Goal: Task Accomplishment & Management: Complete application form

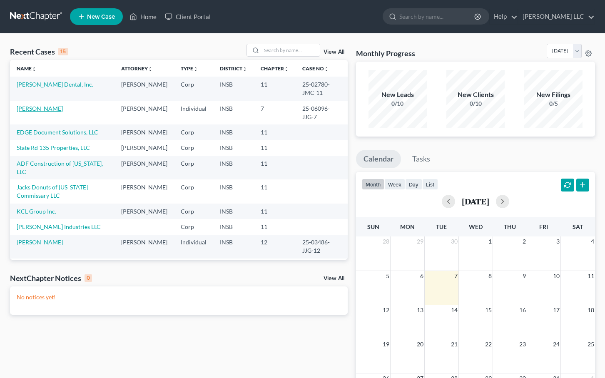
click at [35, 111] on link "[PERSON_NAME]" at bounding box center [40, 108] width 46 height 7
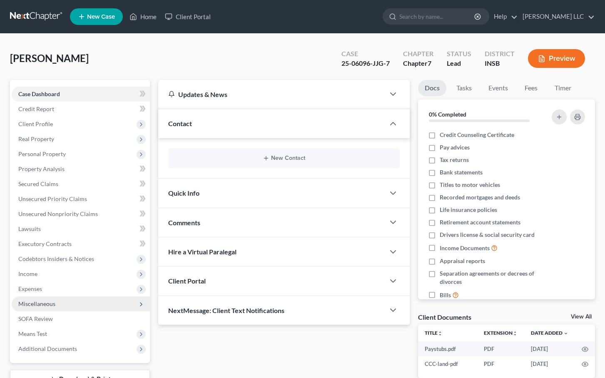
click at [38, 302] on span "Miscellaneous" at bounding box center [36, 303] width 37 height 7
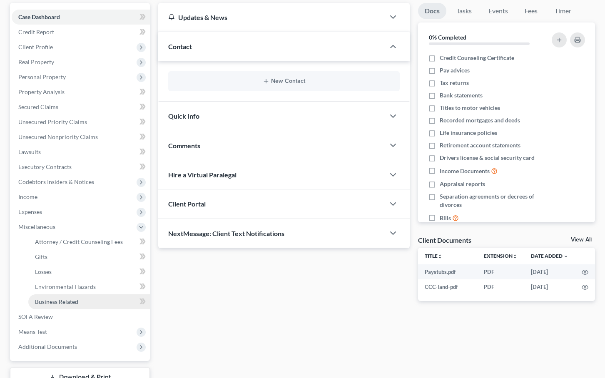
scroll to position [107, 0]
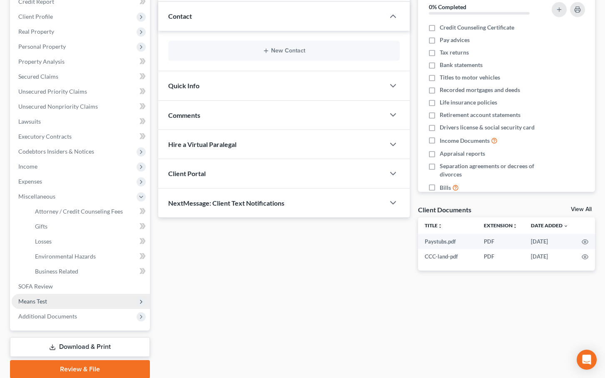
click at [42, 301] on span "Means Test" at bounding box center [32, 301] width 29 height 7
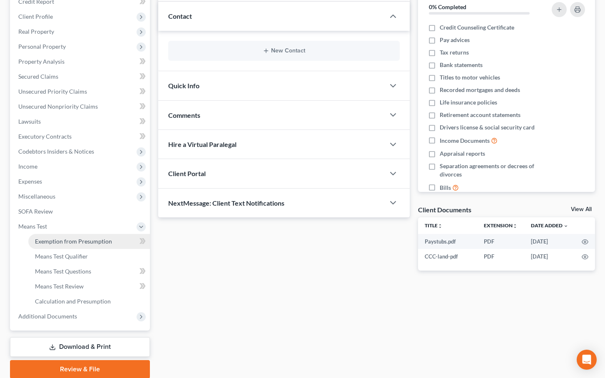
click at [86, 243] on span "Exemption from Presumption" at bounding box center [73, 241] width 77 height 7
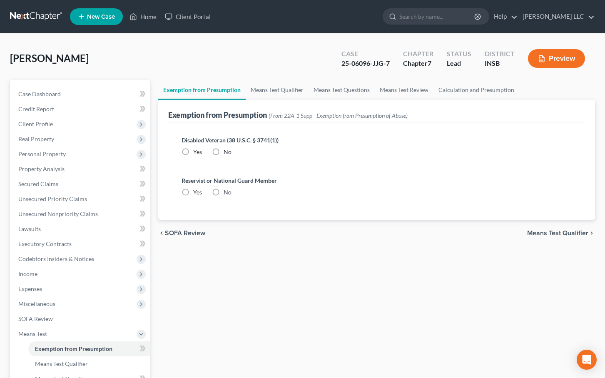
click at [224, 152] on label "No" at bounding box center [228, 152] width 8 height 8
click at [227, 152] on input "No" at bounding box center [229, 150] width 5 height 5
radio input "true"
click at [224, 192] on label "No" at bounding box center [228, 192] width 8 height 8
click at [227, 192] on input "No" at bounding box center [229, 190] width 5 height 5
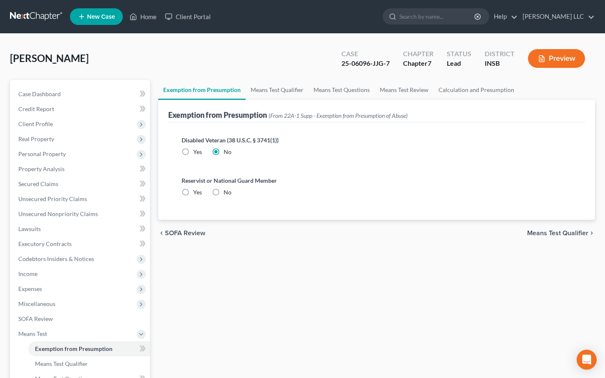
radio input "true"
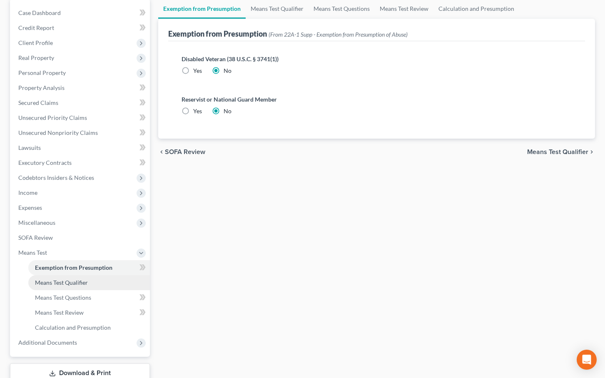
click at [79, 284] on span "Means Test Qualifier" at bounding box center [61, 282] width 53 height 7
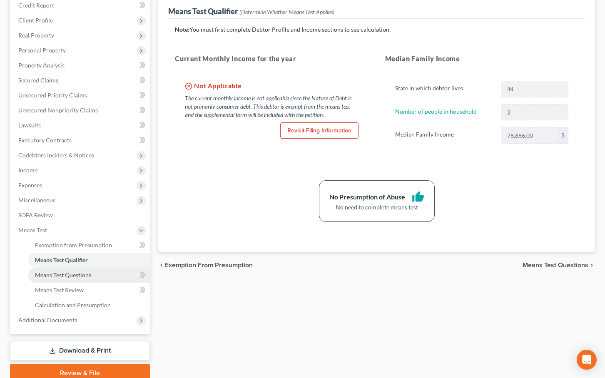
scroll to position [104, 0]
click at [71, 274] on span "Means Test Questions" at bounding box center [63, 275] width 56 height 7
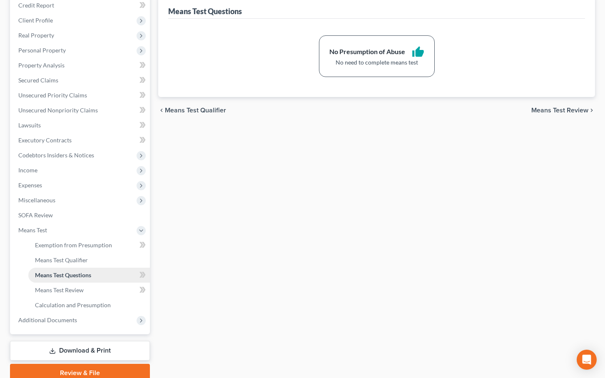
scroll to position [105, 0]
click at [64, 292] on span "Means Test Review" at bounding box center [59, 289] width 49 height 7
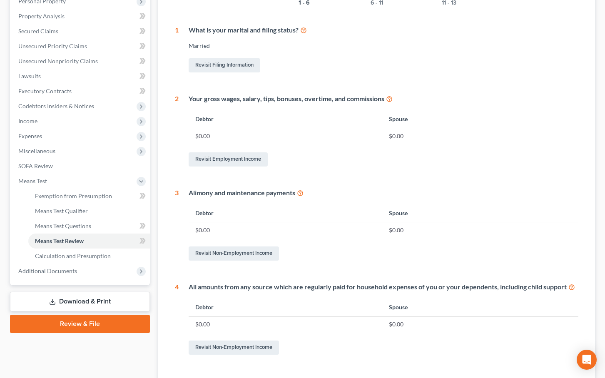
click at [79, 304] on link "Download & Print" at bounding box center [80, 302] width 140 height 20
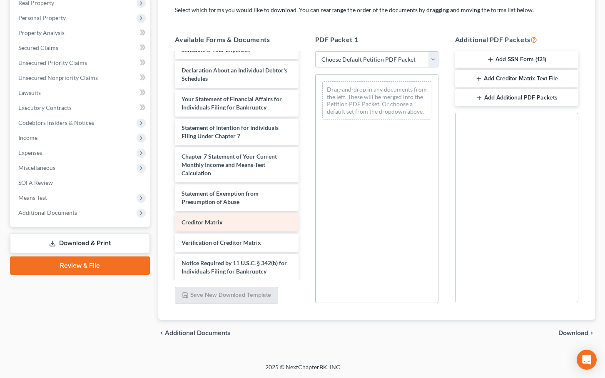
scroll to position [278, 0]
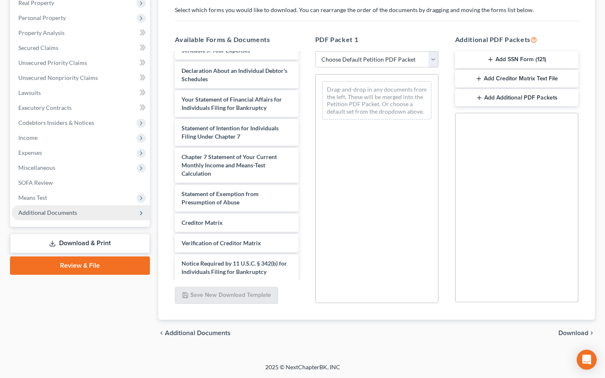
click at [75, 211] on span "Additional Documents" at bounding box center [47, 212] width 59 height 7
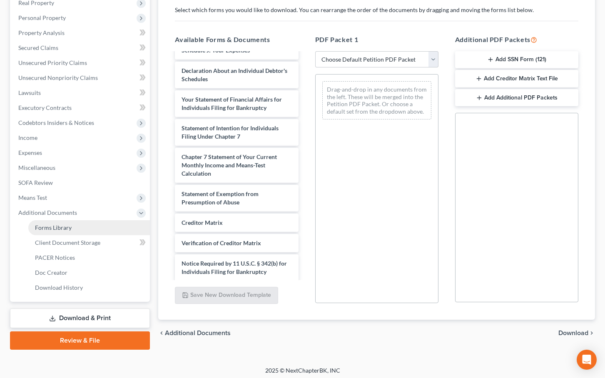
click at [65, 227] on span "Forms Library" at bounding box center [53, 227] width 37 height 7
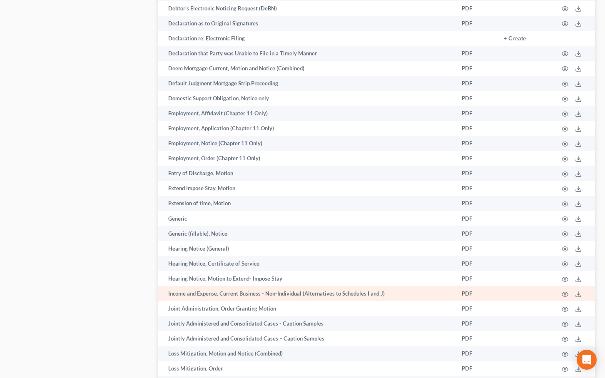
scroll to position [817, 0]
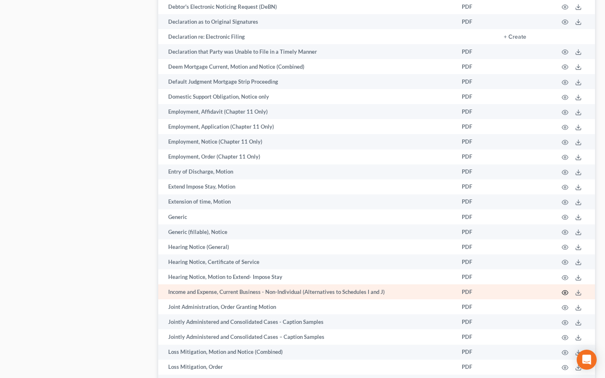
click at [565, 292] on icon "button" at bounding box center [565, 293] width 7 height 7
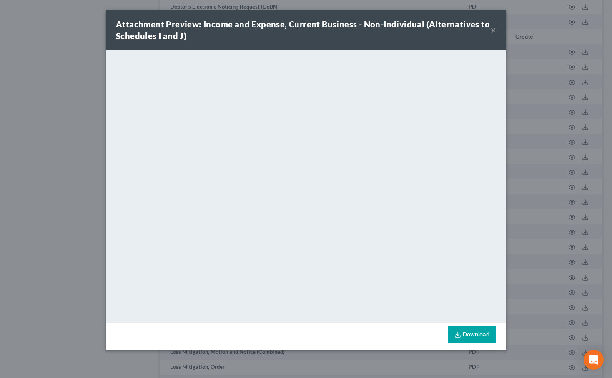
click at [497, 30] on div "Attachment Preview: Income and Expense, Current Business - Non-Individual (Alte…" at bounding box center [306, 30] width 400 height 40
click at [494, 32] on button "×" at bounding box center [493, 30] width 6 height 10
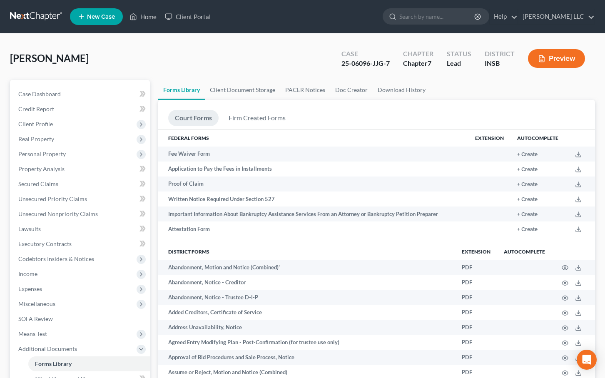
scroll to position [0, 0]
click at [39, 126] on span "Client Profile" at bounding box center [35, 123] width 35 height 7
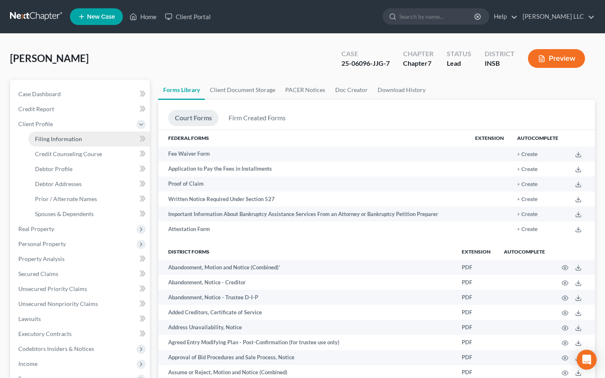
click at [50, 135] on span "Filing Information" at bounding box center [58, 138] width 47 height 7
select select "0"
select select "3"
select select "0"
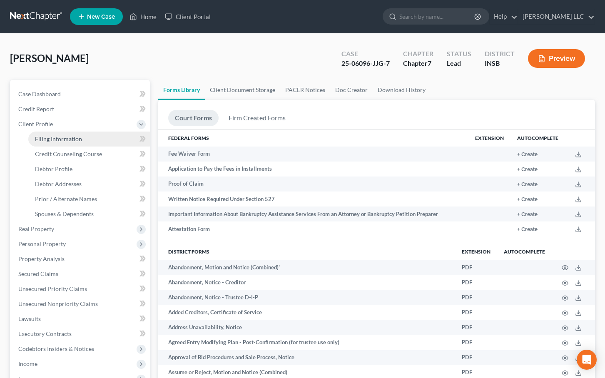
select select "15"
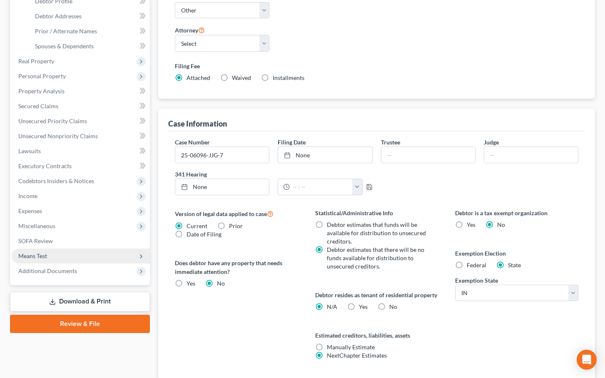
scroll to position [167, 0]
click at [42, 257] on span "Means Test" at bounding box center [32, 256] width 29 height 7
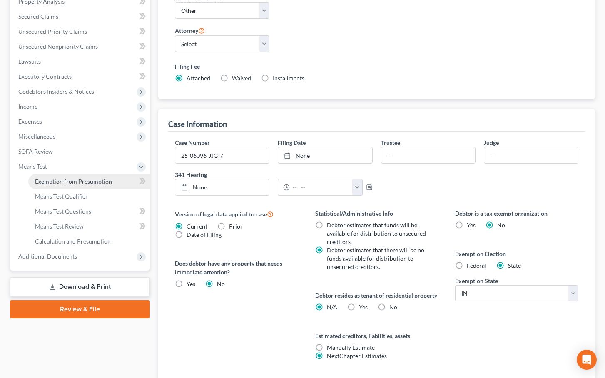
click at [80, 183] on span "Exemption from Presumption" at bounding box center [73, 181] width 77 height 7
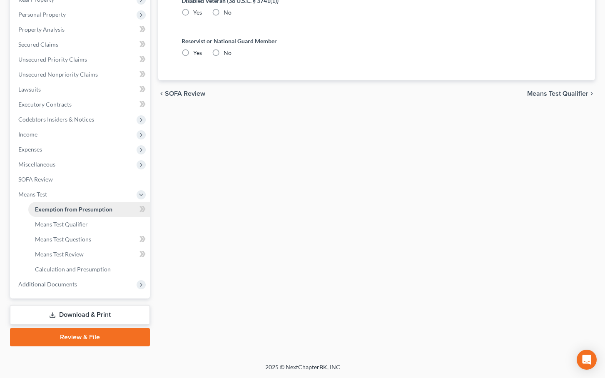
radio input "true"
click at [77, 316] on link "Download & Print" at bounding box center [80, 315] width 140 height 20
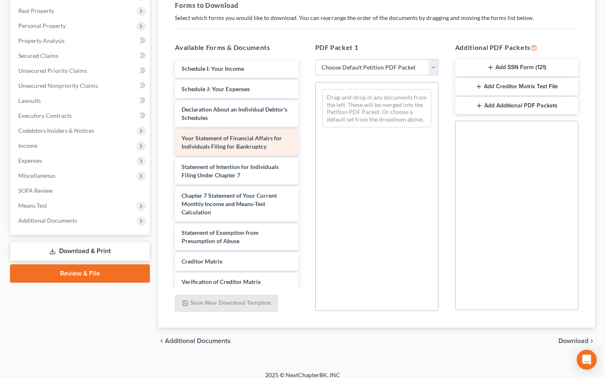
scroll to position [249, 0]
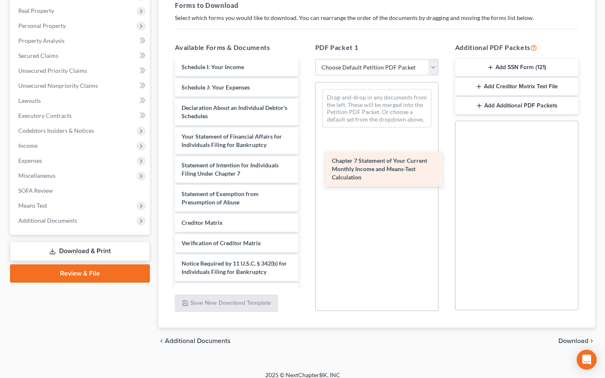
drag, startPoint x: 233, startPoint y: 199, endPoint x: 383, endPoint y: 166, distance: 153.9
click at [305, 166] on div "Chapter 7 Statement of Your Current Monthly Income and Means-Test Calculation P…" at bounding box center [236, 56] width 137 height 489
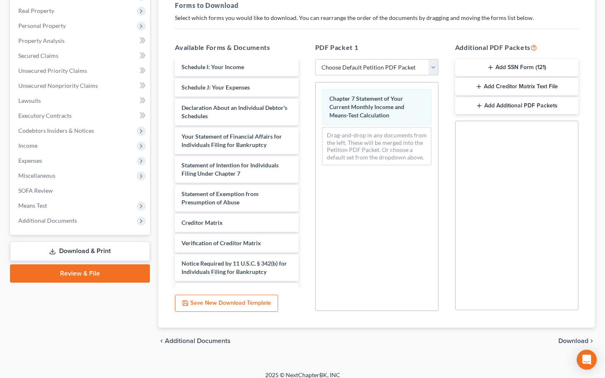
click at [577, 340] on span "Download" at bounding box center [574, 341] width 30 height 7
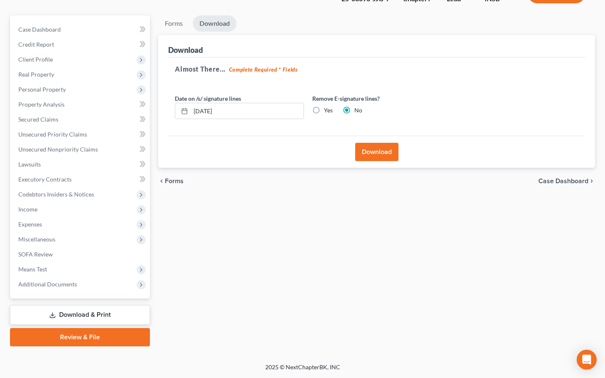
click at [378, 153] on button "Download" at bounding box center [376, 152] width 43 height 18
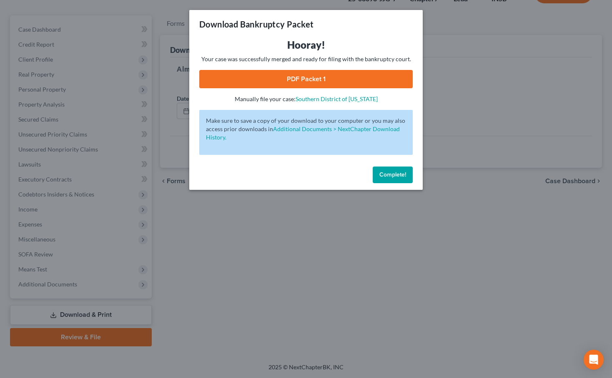
click at [282, 76] on link "PDF Packet 1" at bounding box center [305, 79] width 213 height 18
click at [395, 167] on button "Complete!" at bounding box center [392, 175] width 40 height 17
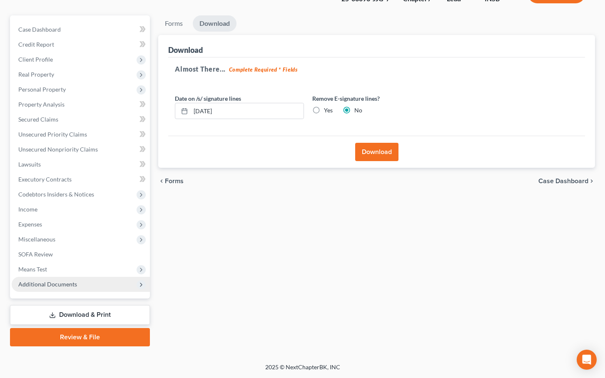
click at [51, 282] on span "Additional Documents" at bounding box center [47, 284] width 59 height 7
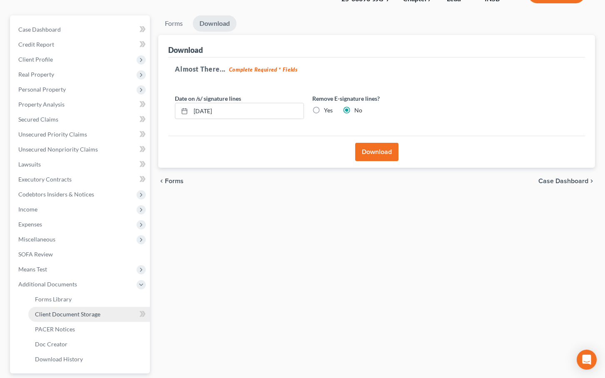
click at [70, 313] on span "Client Document Storage" at bounding box center [67, 314] width 65 height 7
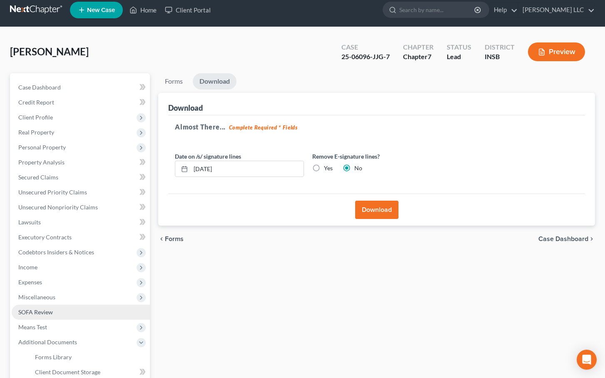
select select "9"
select select "15"
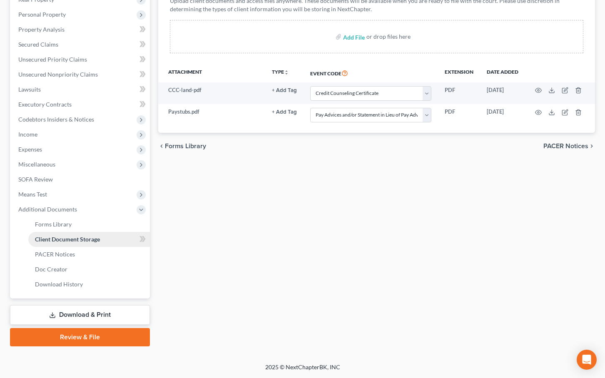
scroll to position [140, 0]
click at [67, 288] on link "Download History" at bounding box center [89, 284] width 122 height 15
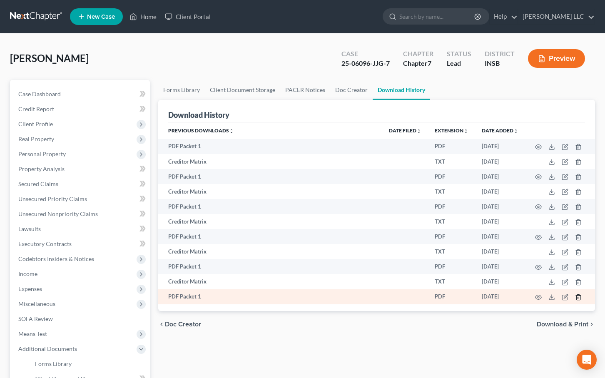
click at [579, 298] on icon "button" at bounding box center [578, 297] width 7 height 7
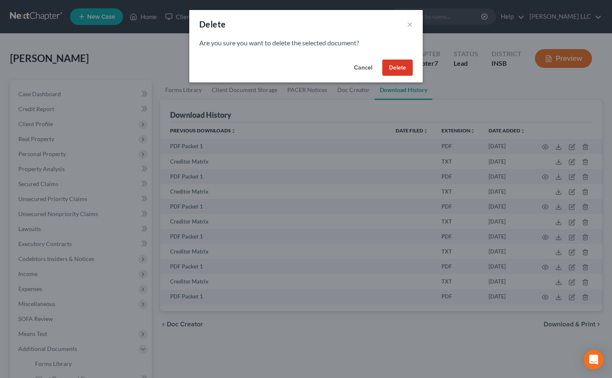
click at [394, 67] on button "Delete" at bounding box center [397, 68] width 30 height 17
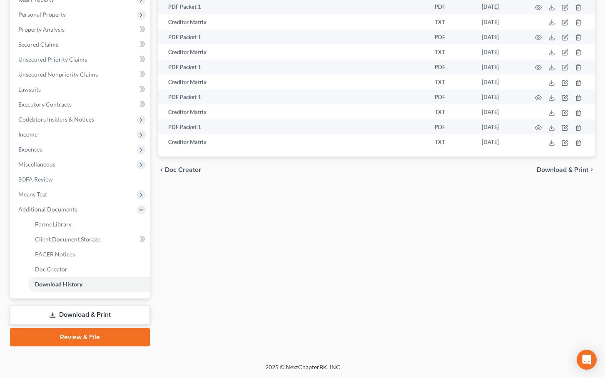
click at [74, 315] on link "Download & Print" at bounding box center [80, 315] width 140 height 20
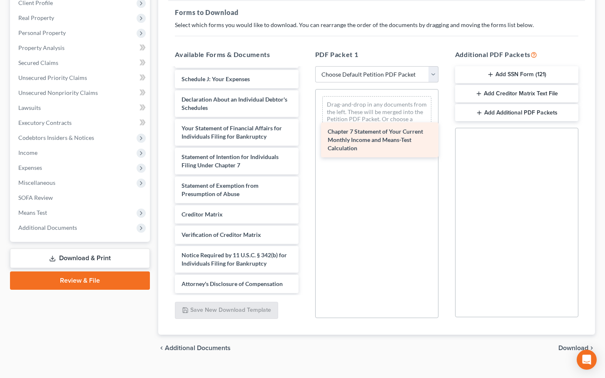
scroll to position [265, 0]
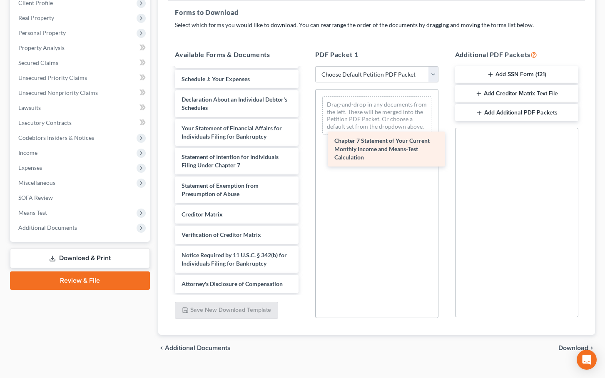
drag, startPoint x: 215, startPoint y: 155, endPoint x: 368, endPoint y: 147, distance: 153.1
click at [305, 147] on div "Chapter 7 Statement of Your Current Monthly Income and Means-Test Calculation P…" at bounding box center [236, 48] width 137 height 489
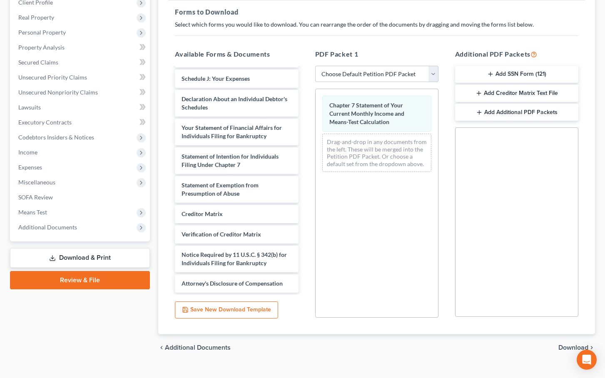
scroll to position [122, 0]
click at [570, 346] on span "Download" at bounding box center [574, 348] width 30 height 7
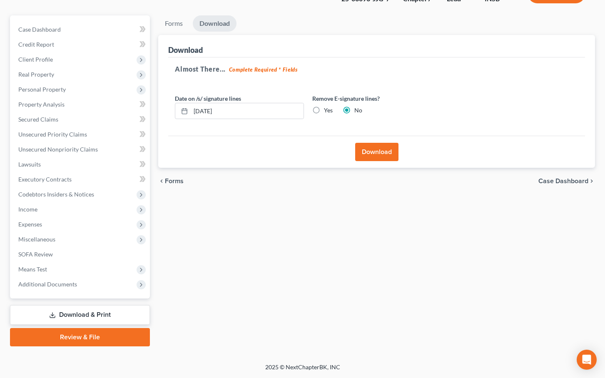
scroll to position [65, 0]
drag, startPoint x: 240, startPoint y: 110, endPoint x: 165, endPoint y: 113, distance: 75.5
click at [165, 113] on div "Download Almost There... Complete Required * Fields Date on /s/ signature lines…" at bounding box center [376, 101] width 437 height 133
type input "[DATE]"
click at [384, 149] on button "Download" at bounding box center [376, 152] width 43 height 18
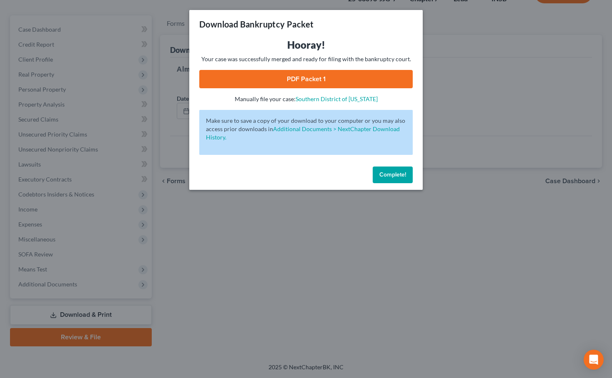
click at [308, 84] on link "PDF Packet 1" at bounding box center [305, 79] width 213 height 18
click at [390, 176] on span "Complete!" at bounding box center [392, 174] width 27 height 7
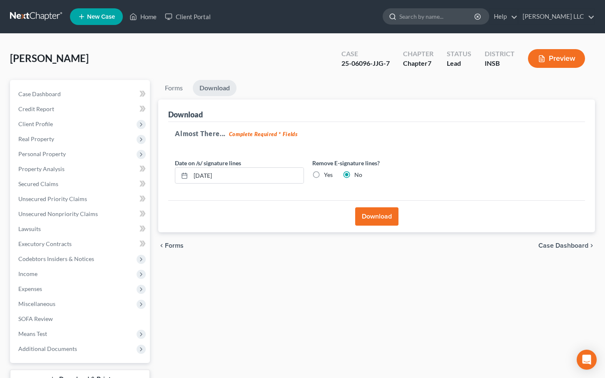
scroll to position [0, 0]
click at [144, 13] on link "Home" at bounding box center [142, 16] width 35 height 15
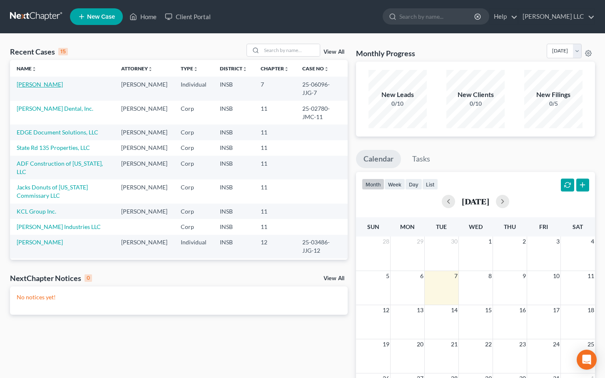
click at [32, 85] on link "[PERSON_NAME]" at bounding box center [40, 84] width 46 height 7
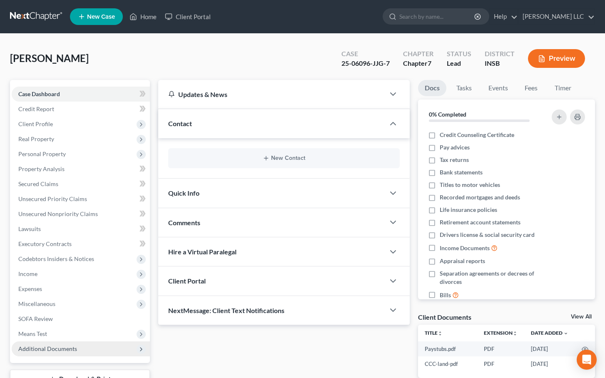
click at [68, 350] on span "Additional Documents" at bounding box center [47, 348] width 59 height 7
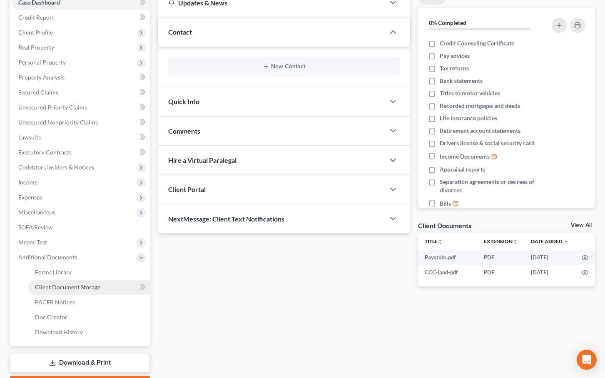
click at [89, 288] on span "Client Document Storage" at bounding box center [67, 287] width 65 height 7
select select "9"
select select "15"
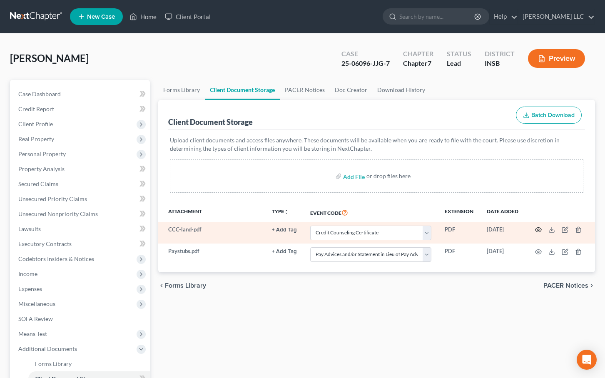
click at [538, 229] on circle "button" at bounding box center [539, 230] width 2 height 2
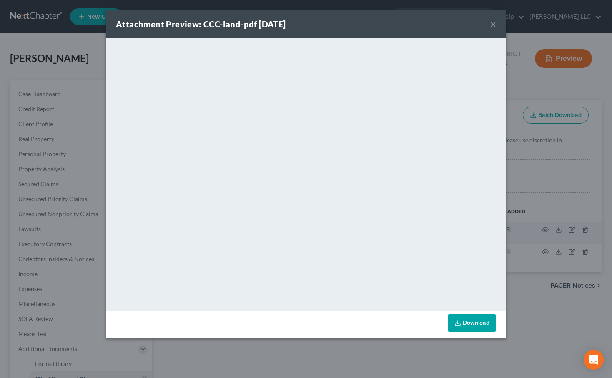
click at [494, 27] on button "×" at bounding box center [493, 24] width 6 height 10
